Goal: Answer question/provide support: Share knowledge or assist other users

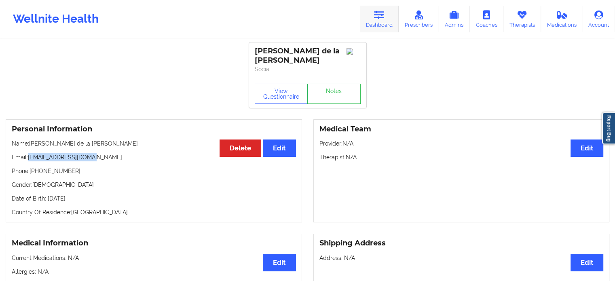
click at [366, 17] on link "Dashboard" at bounding box center [379, 19] width 39 height 27
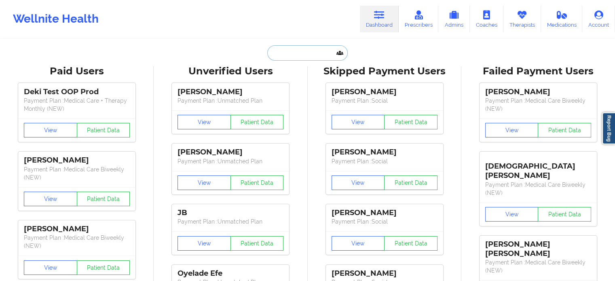
click at [317, 47] on input "text" at bounding box center [307, 52] width 80 height 15
paste input "[EMAIL_ADDRESS][DOMAIN_NAME]"
type input "[EMAIL_ADDRESS][DOMAIN_NAME]"
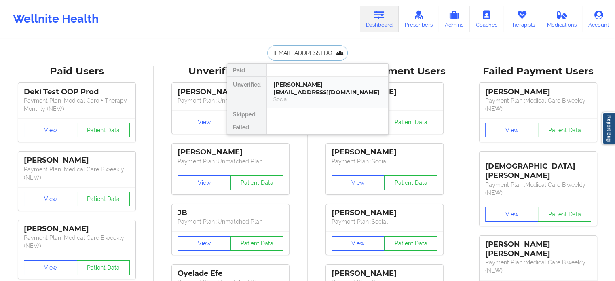
click at [322, 89] on div "[PERSON_NAME] - [EMAIL_ADDRESS][DOMAIN_NAME]" at bounding box center [327, 88] width 108 height 15
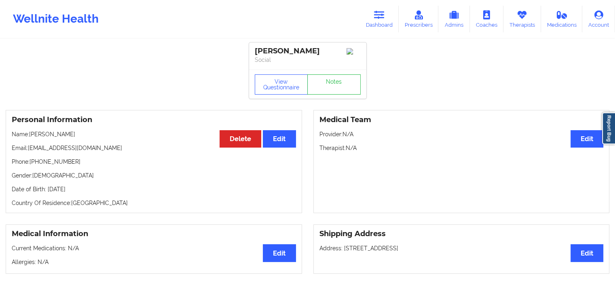
drag, startPoint x: 75, startPoint y: 134, endPoint x: 29, endPoint y: 137, distance: 45.8
click at [29, 137] on p "Name: [PERSON_NAME]" at bounding box center [154, 134] width 284 height 8
copy p "[PERSON_NAME]"
click at [380, 14] on icon at bounding box center [379, 15] width 11 height 9
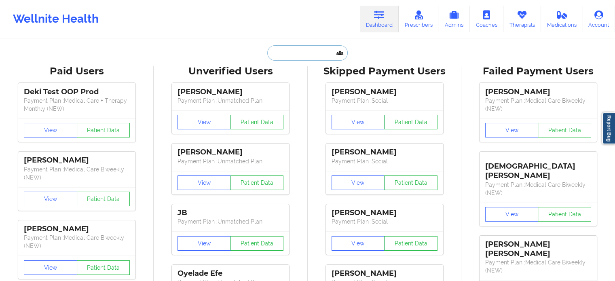
click at [309, 50] on input "text" at bounding box center [307, 52] width 80 height 15
paste input "[EMAIL_ADDRESS][DOMAIN_NAME]"
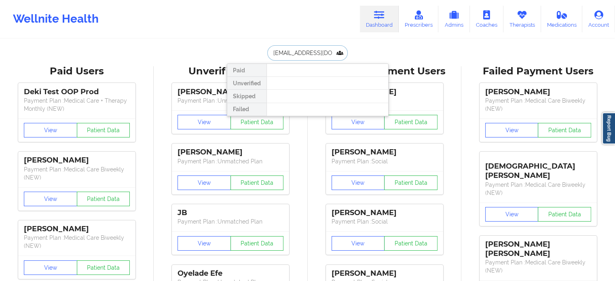
drag, startPoint x: 330, startPoint y: 51, endPoint x: 228, endPoint y: 48, distance: 102.4
click at [229, 47] on div "[EMAIL_ADDRESS][DOMAIN_NAME] Paid Unverified Skipped Failed" at bounding box center [308, 52] width 162 height 15
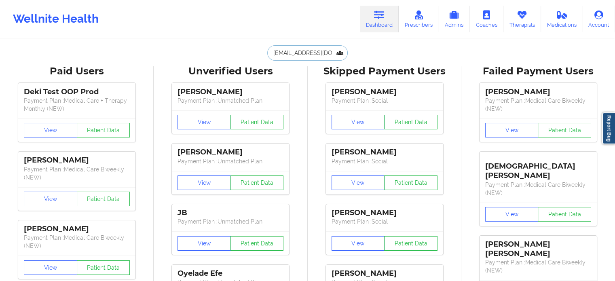
type input "[EMAIL_ADDRESS][DOMAIN_NAME]"
